Goal: Transaction & Acquisition: Purchase product/service

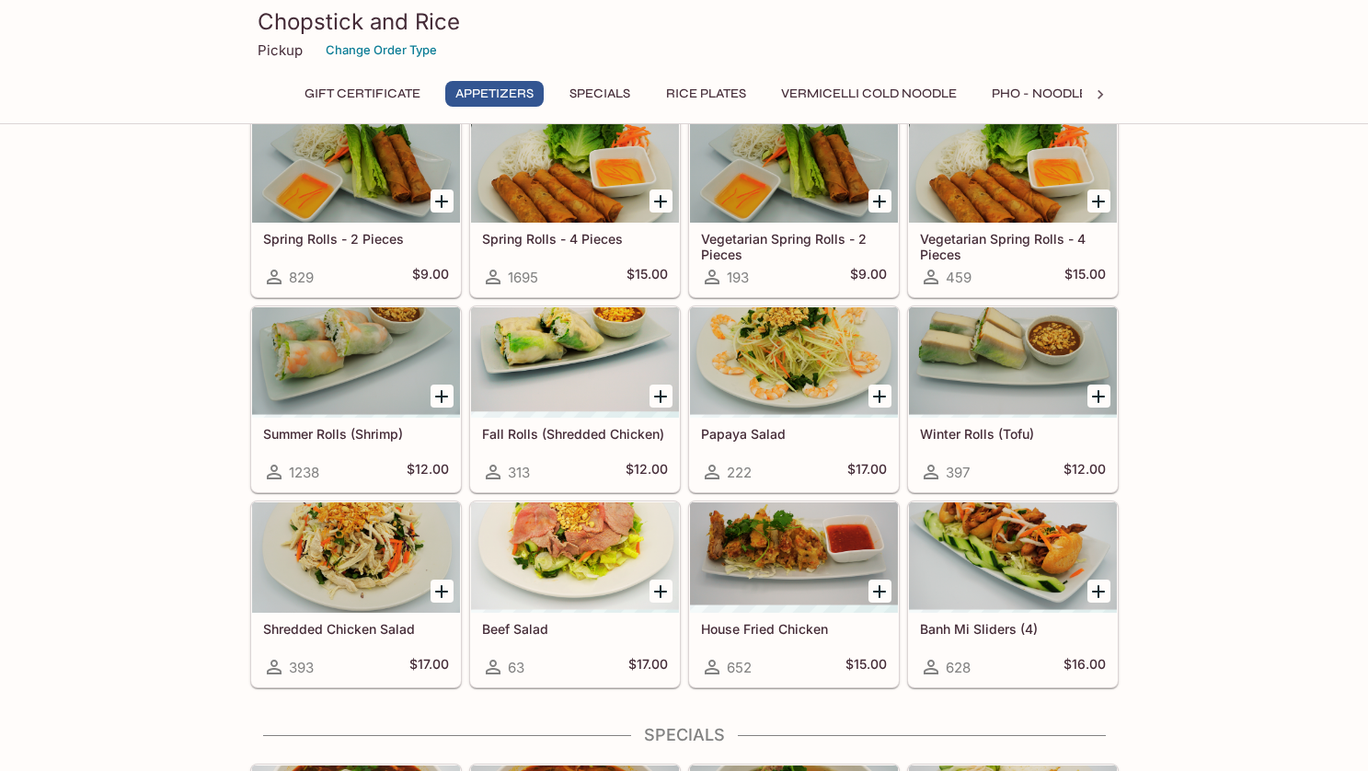
scroll to position [184, 0]
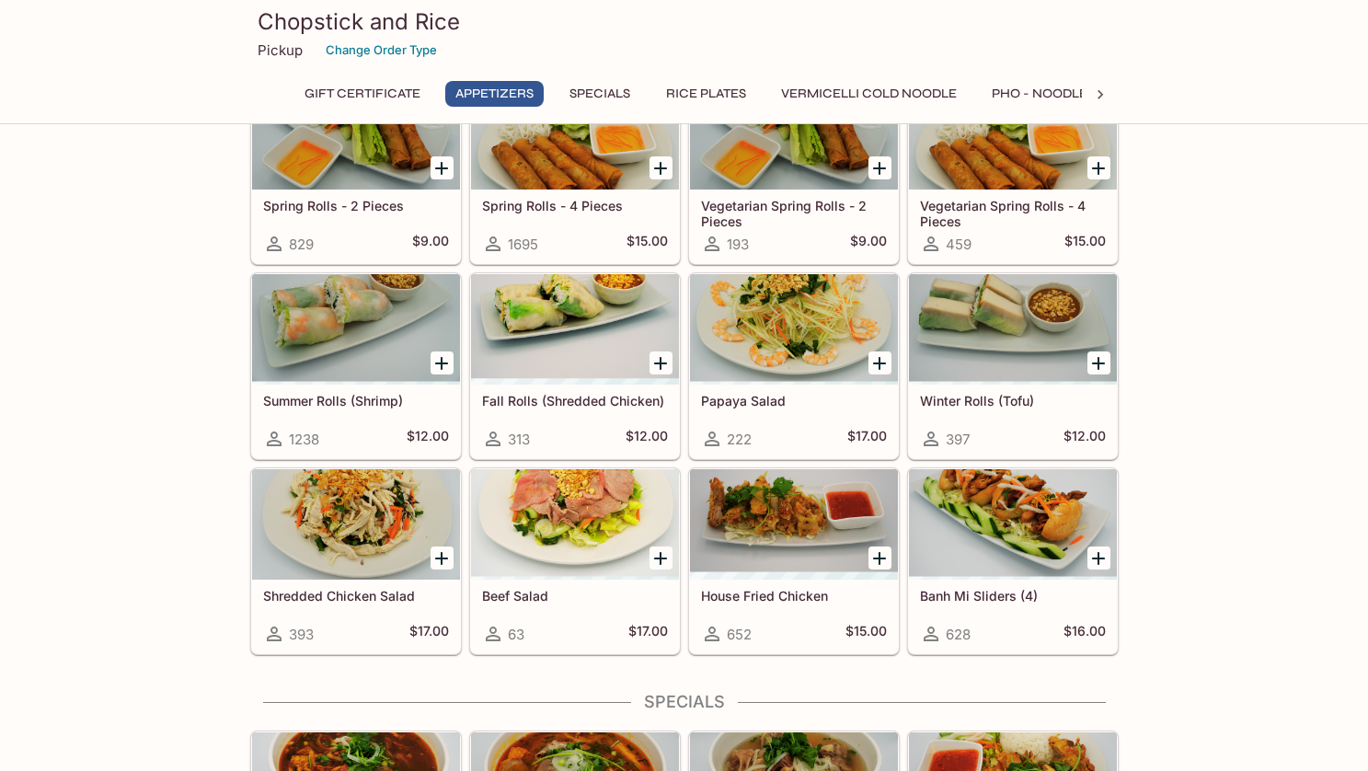
click at [302, 312] on div at bounding box center [356, 329] width 208 height 110
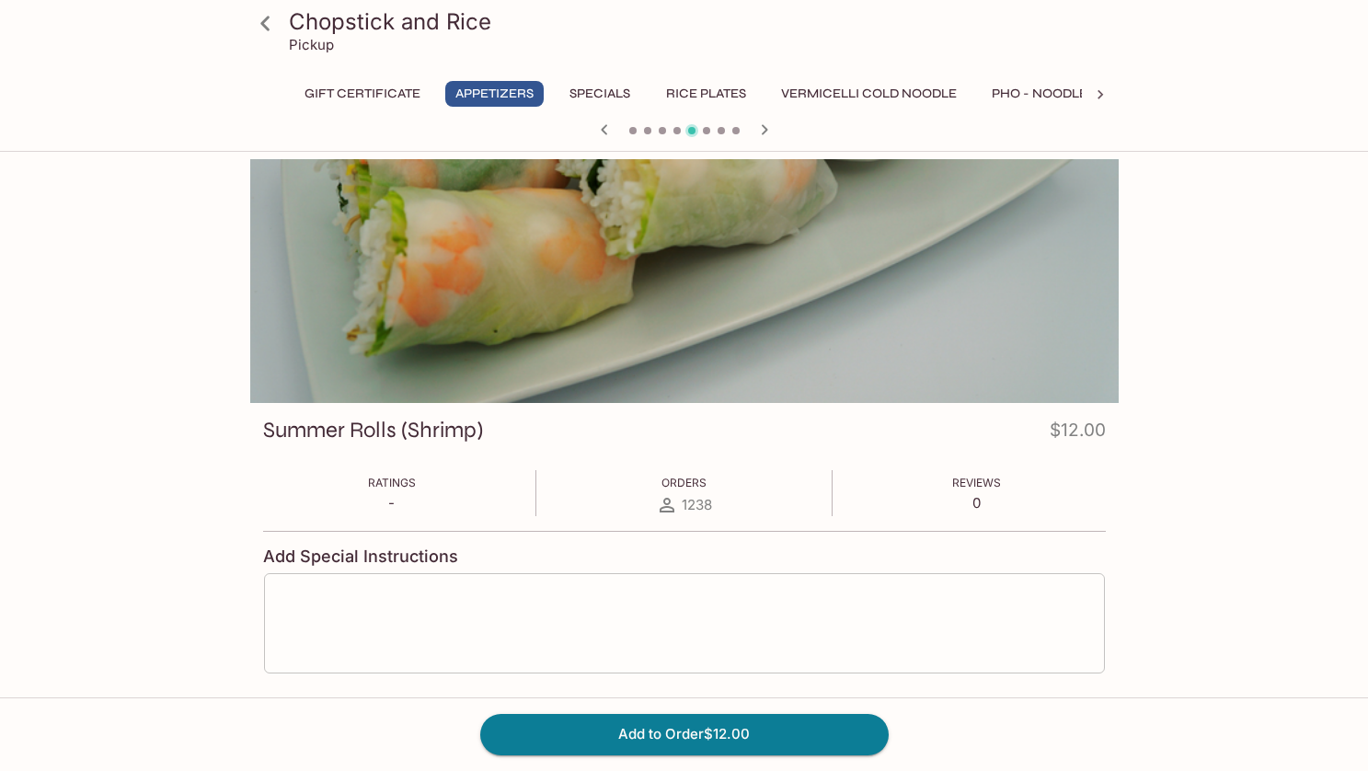
click at [579, 648] on textarea at bounding box center [684, 624] width 815 height 70
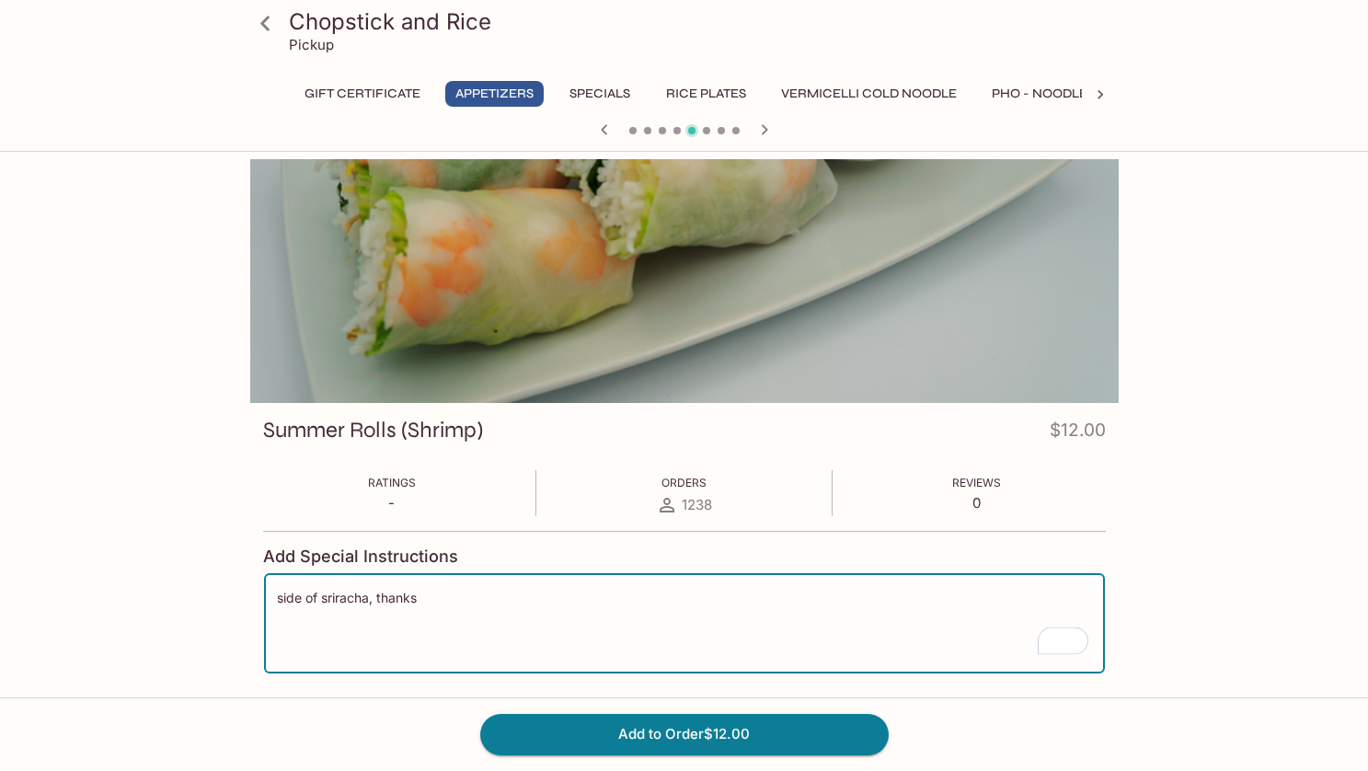
type textarea "side of sriracha, thanks"
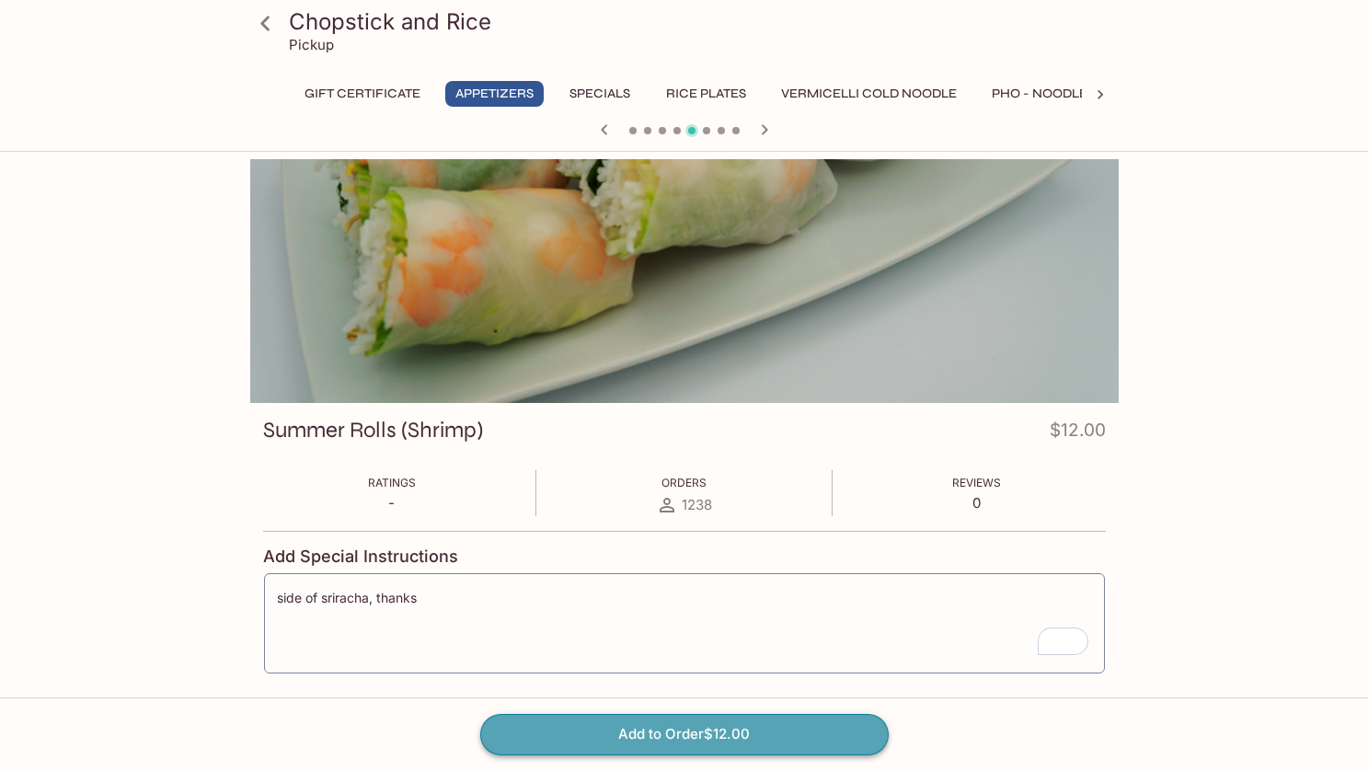
click at [691, 743] on button "Add to Order $12.00" at bounding box center [684, 734] width 408 height 40
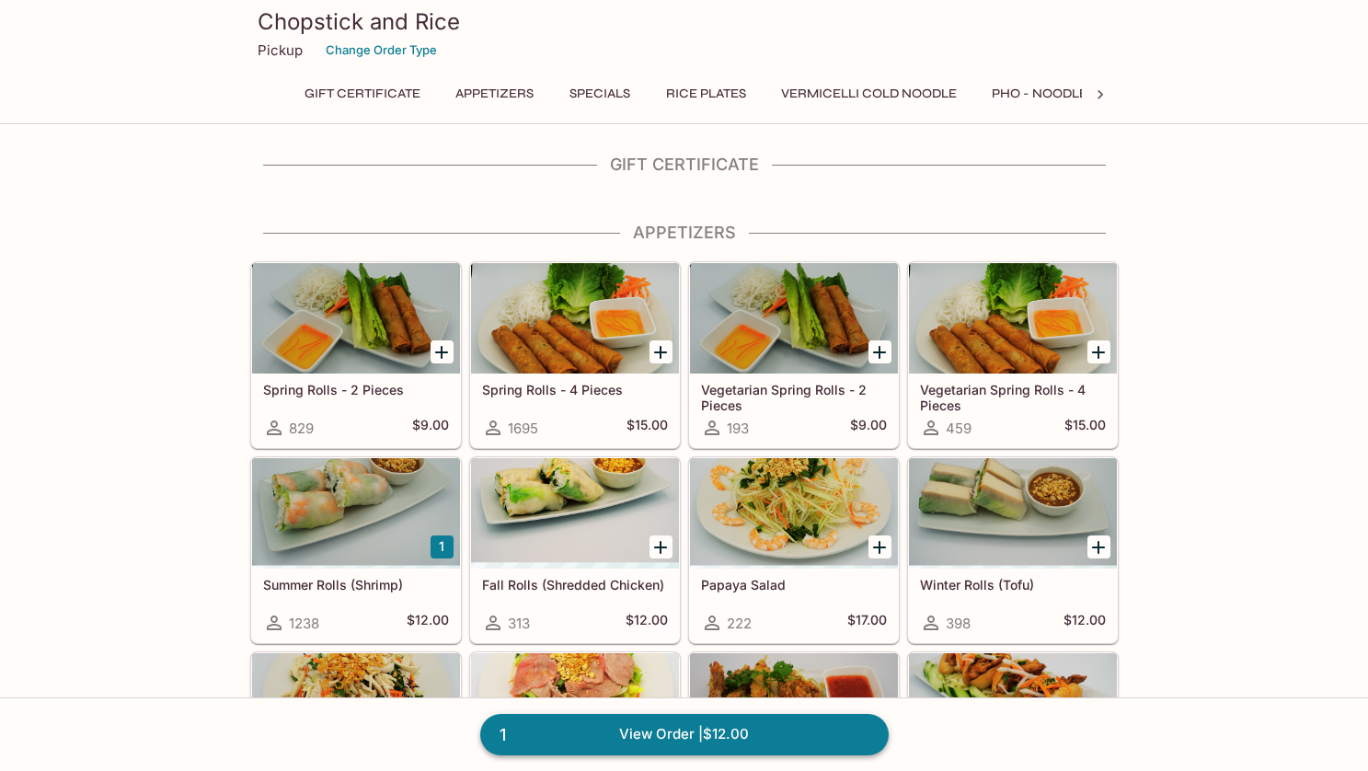
click at [748, 742] on link "1 View Order | $12.00" at bounding box center [684, 734] width 408 height 40
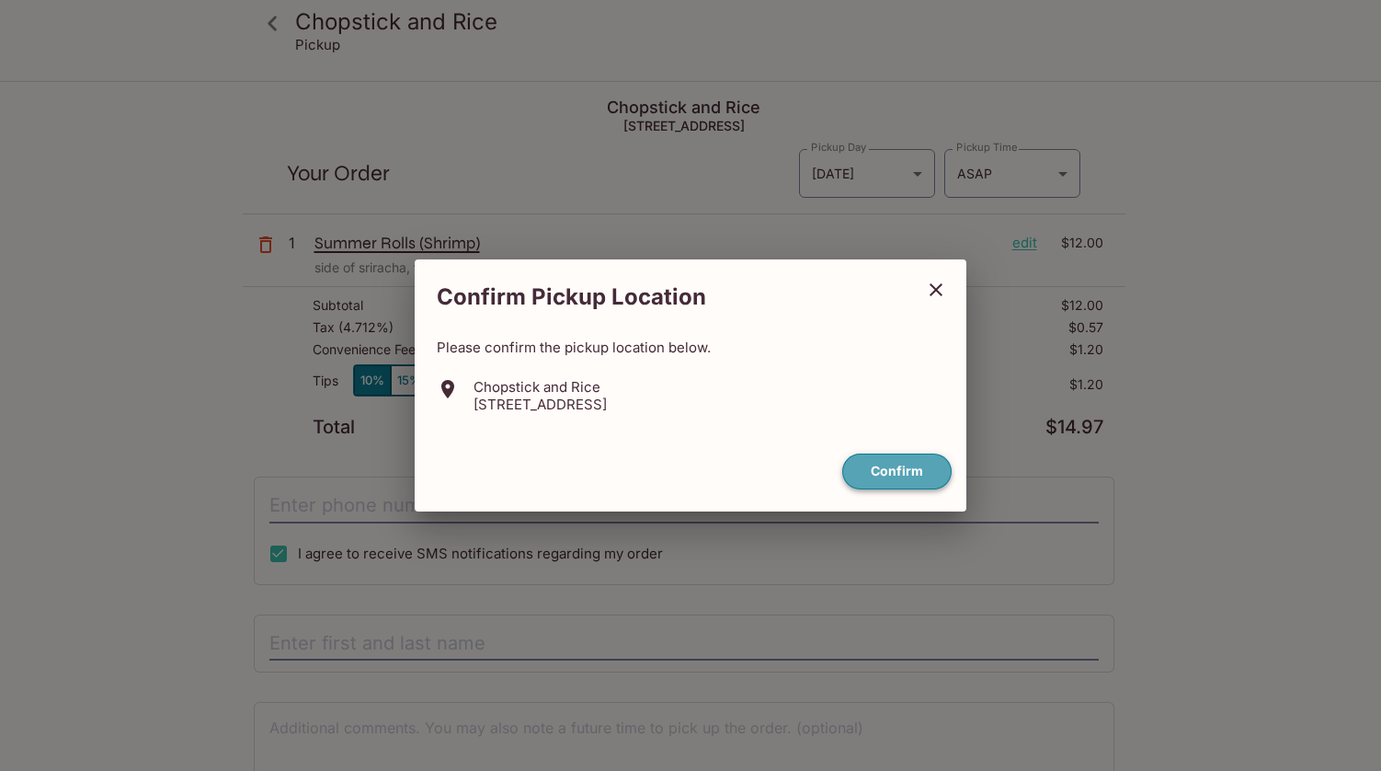
click at [903, 478] on button "Confirm" at bounding box center [896, 471] width 109 height 36
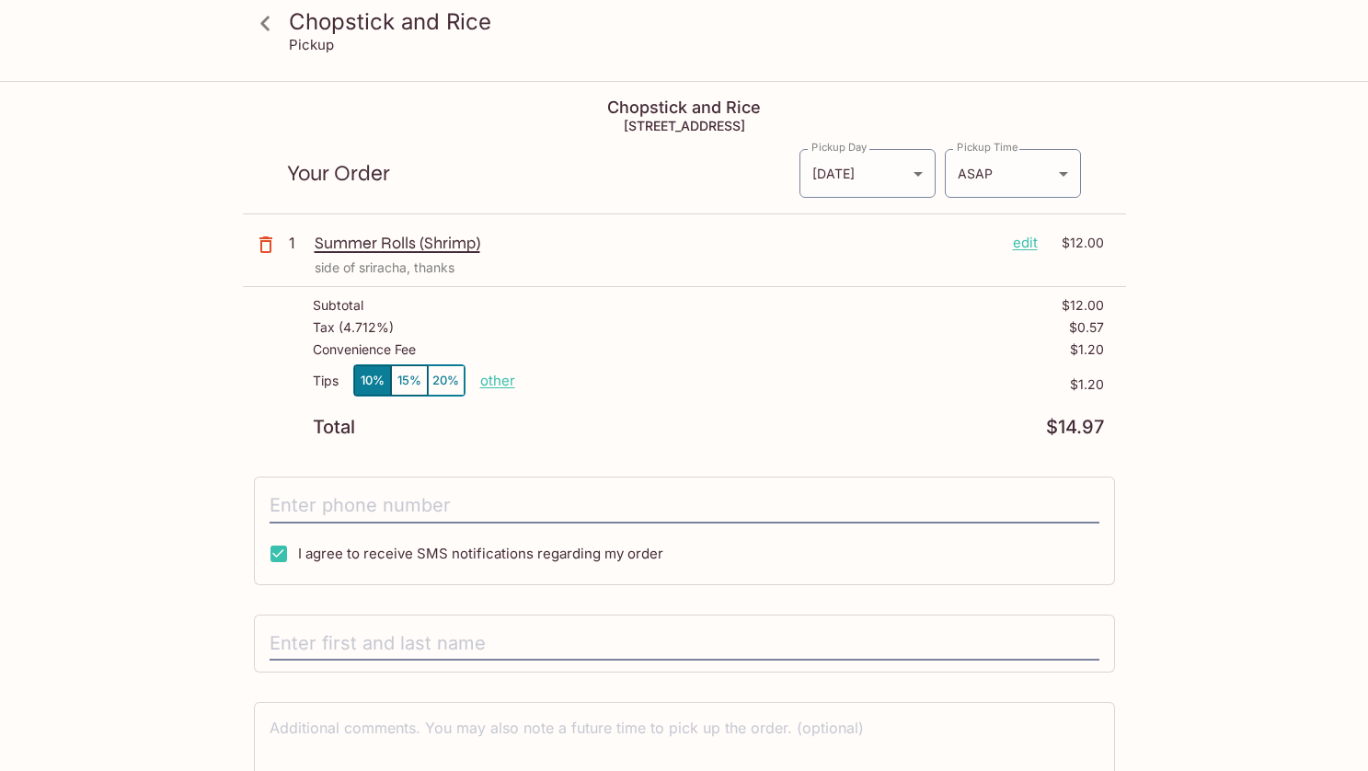
click at [494, 381] on p "other" at bounding box center [497, 380] width 35 height 17
drag, startPoint x: 610, startPoint y: 380, endPoint x: 793, endPoint y: 376, distance: 183.0
click at [728, 378] on div "Tips 10% 15% 20% Done 1.20 $1.20" at bounding box center [708, 391] width 791 height 54
type input "0.00"
drag, startPoint x: 1133, startPoint y: 359, endPoint x: 1147, endPoint y: 371, distance: 18.3
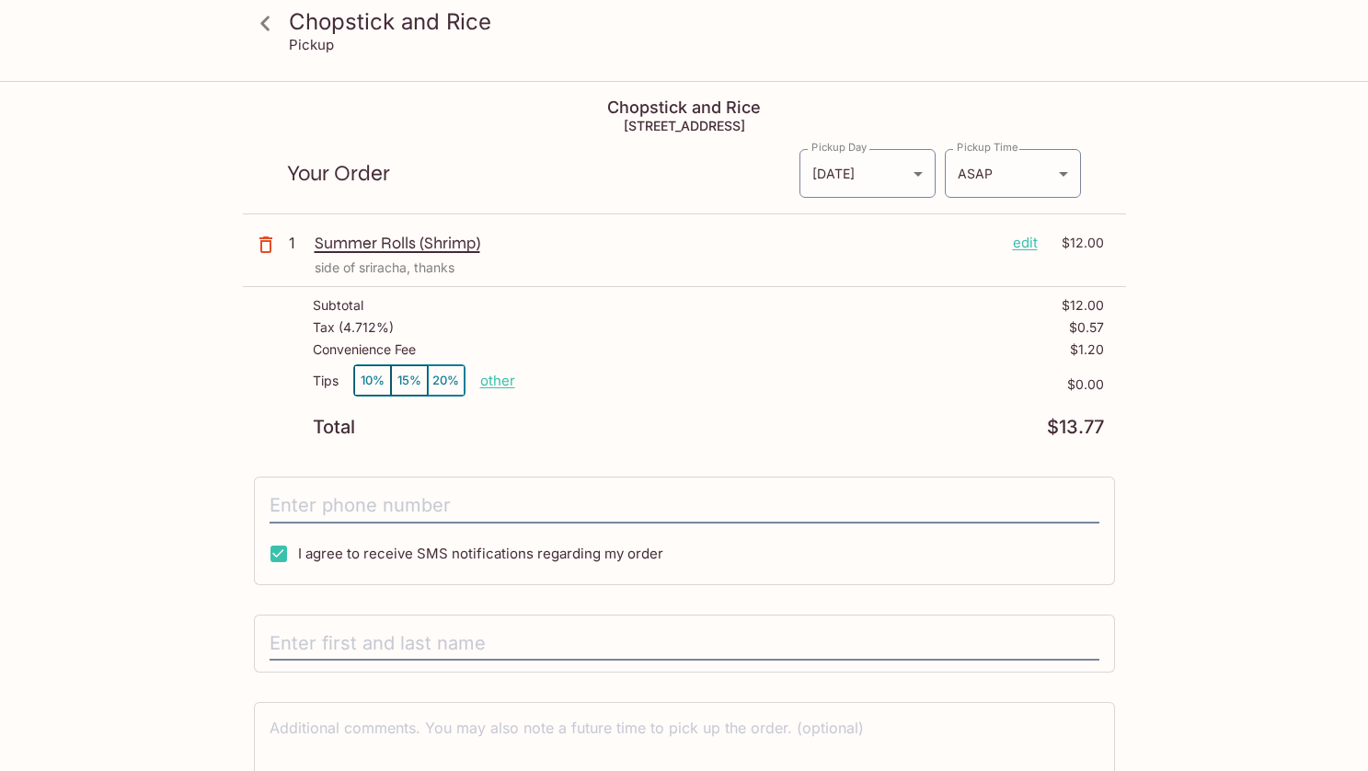
click at [1134, 359] on div "Chopstick and Rice Pickup Chopstick and Rice [STREET_ADDRESS] Your Order Pickup…" at bounding box center [684, 478] width 1177 height 790
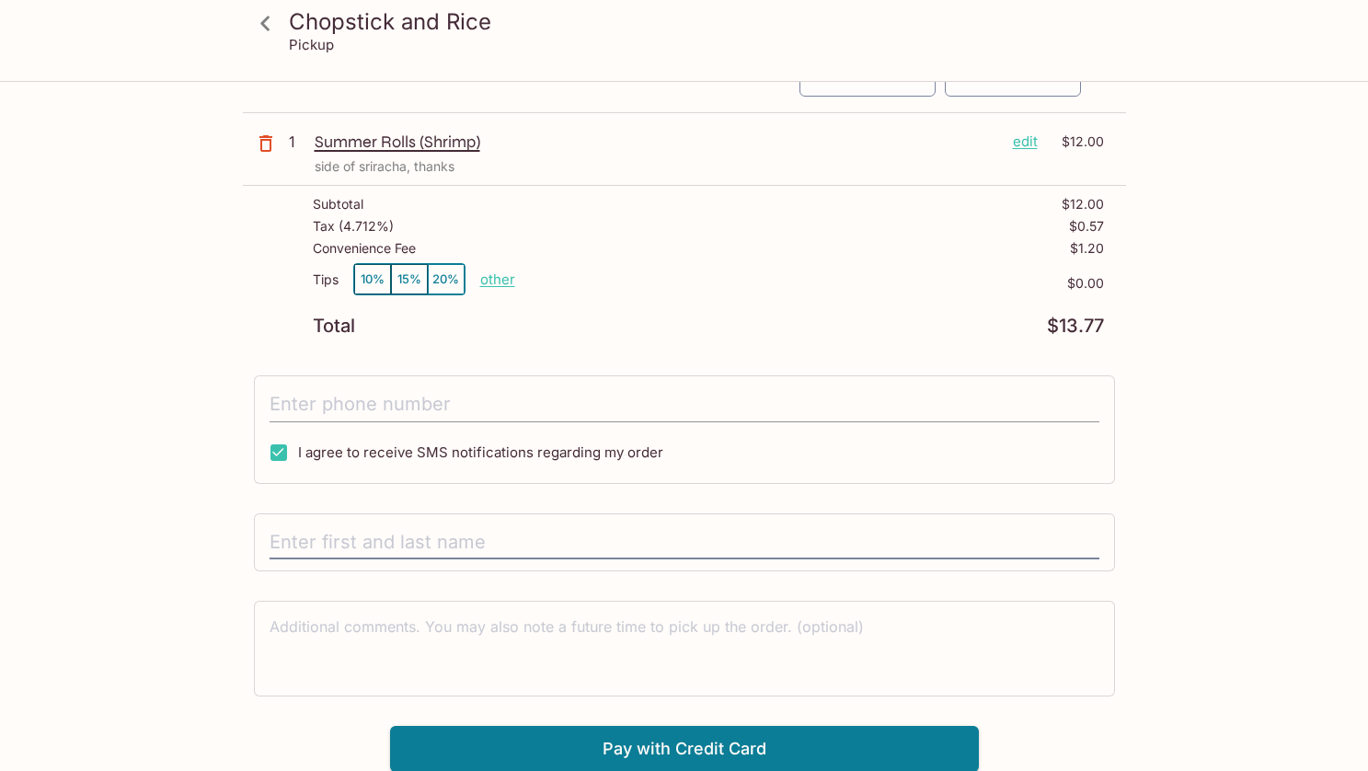
scroll to position [102, 0]
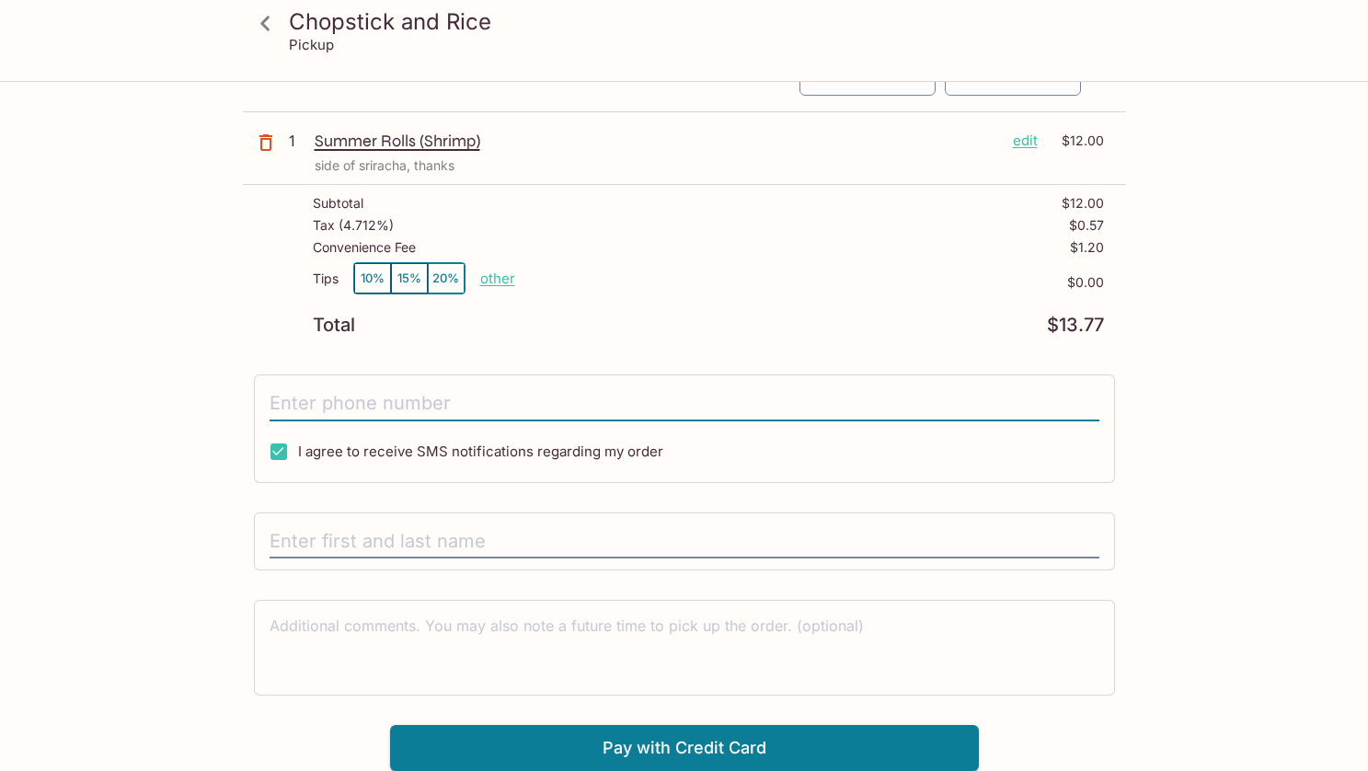
click at [486, 407] on input "tel" at bounding box center [684, 403] width 830 height 35
type input "[PHONE_NUMBER]"
click at [410, 533] on input "text" at bounding box center [684, 541] width 830 height 35
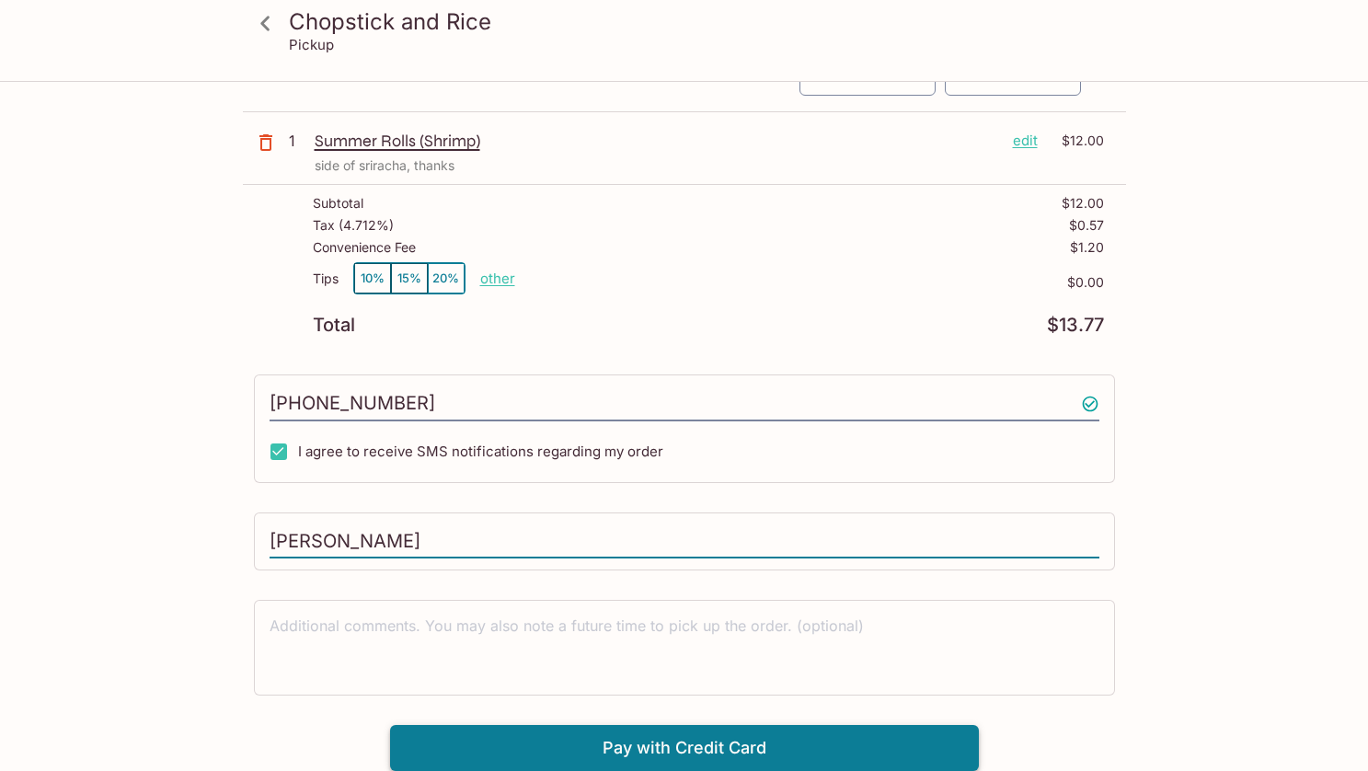
type input "[PERSON_NAME]"
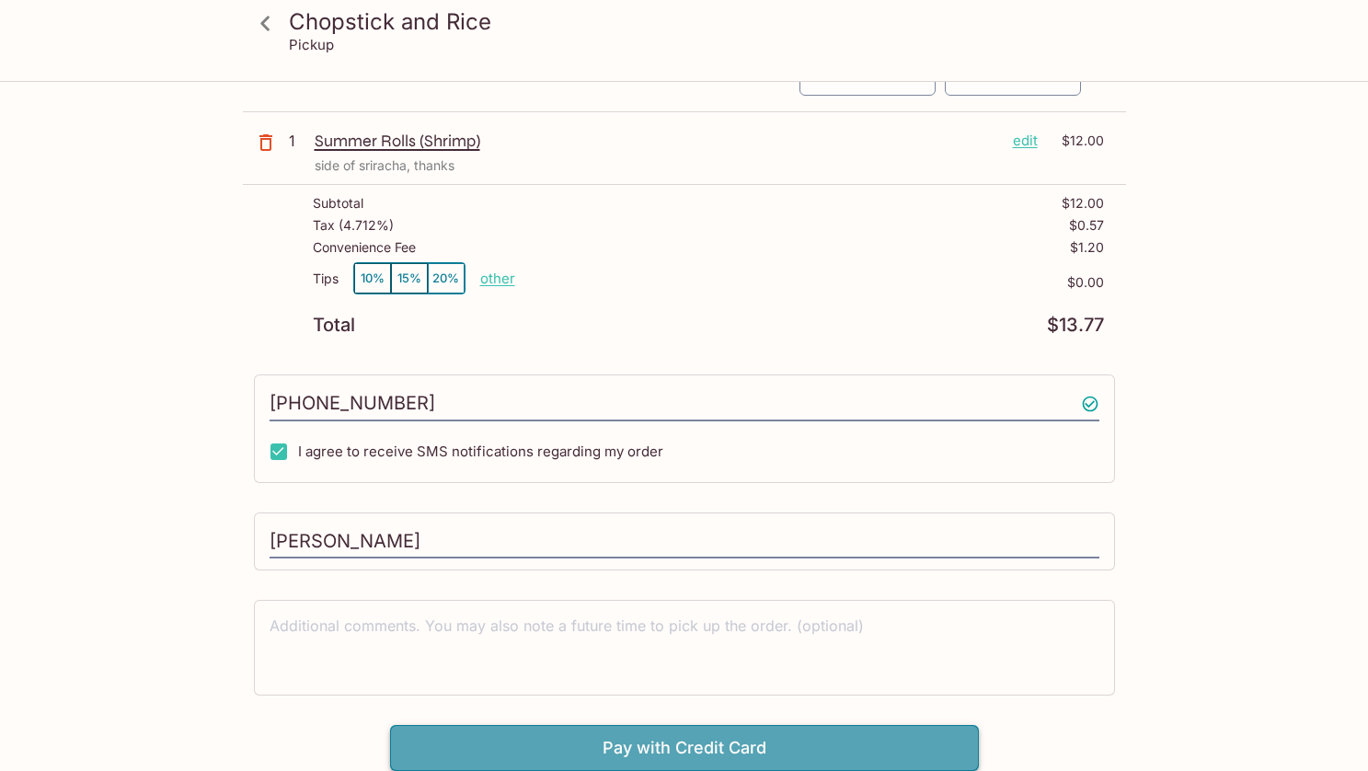
click at [705, 737] on button "Pay with Credit Card" at bounding box center [684, 748] width 589 height 46
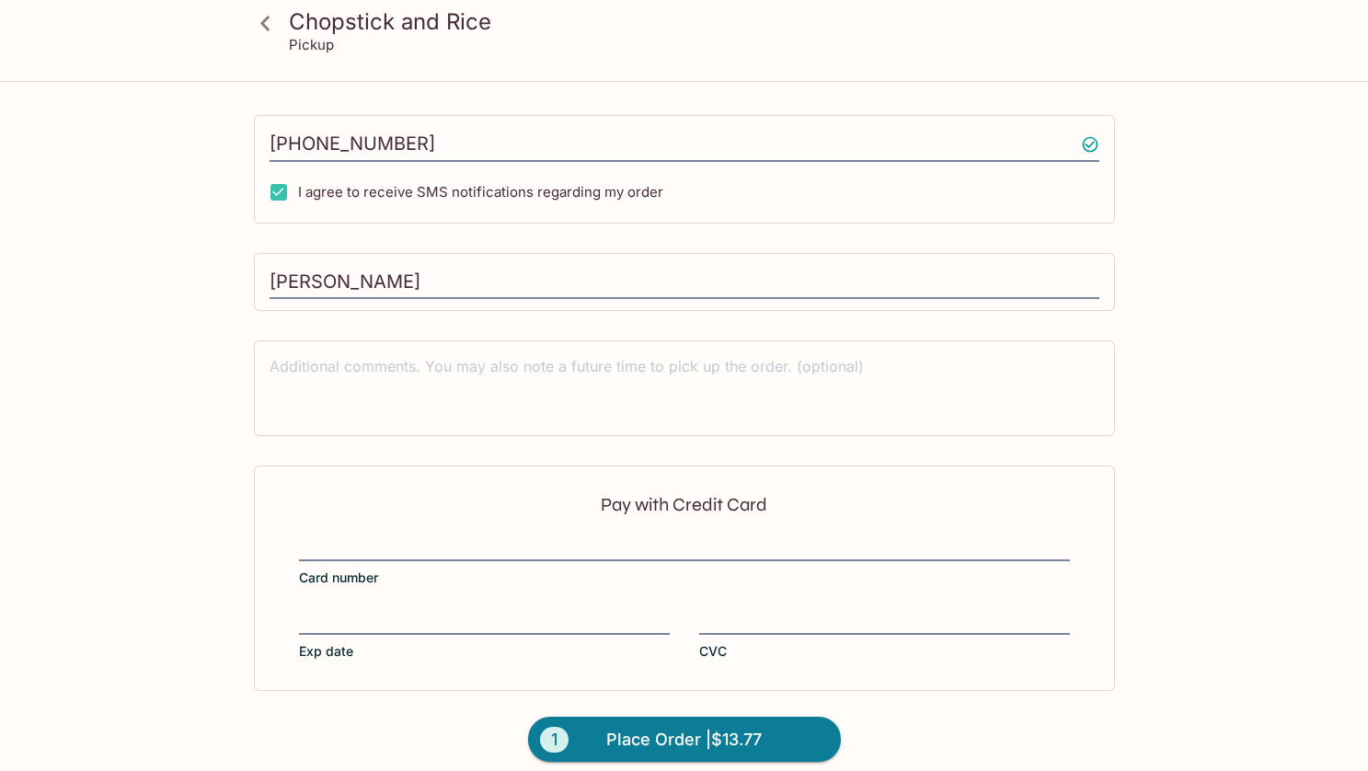
scroll to position [378, 0]
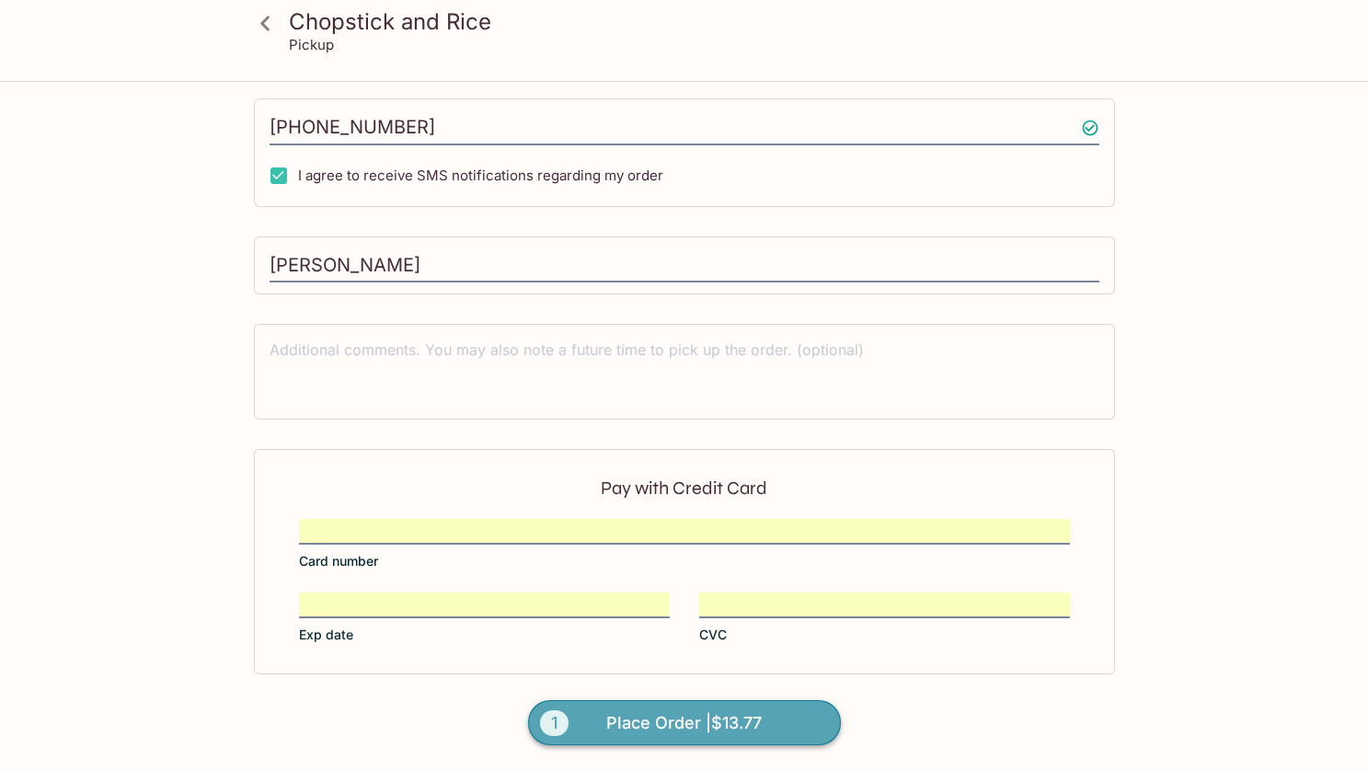
click at [681, 725] on span "Place Order | $13.77" at bounding box center [683, 722] width 155 height 29
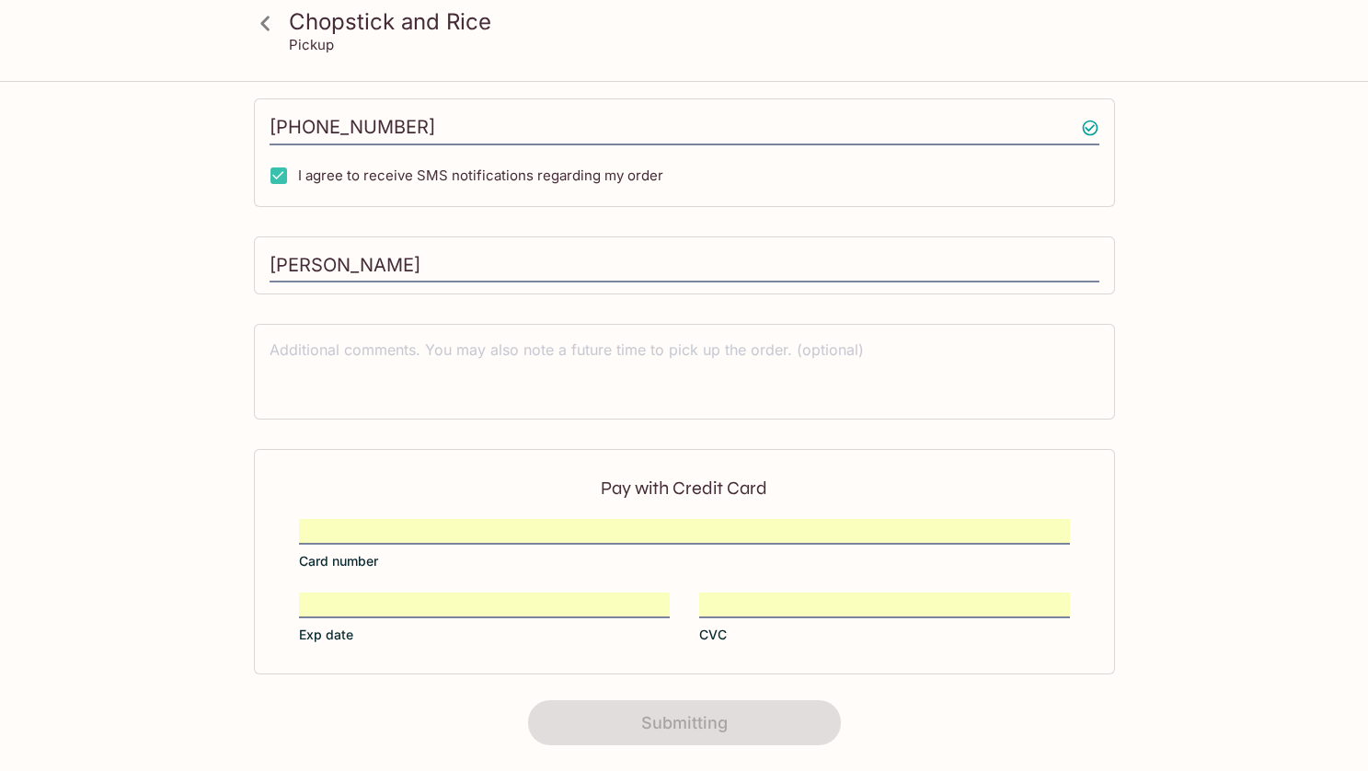
scroll to position [297, 0]
